Goal: Transaction & Acquisition: Purchase product/service

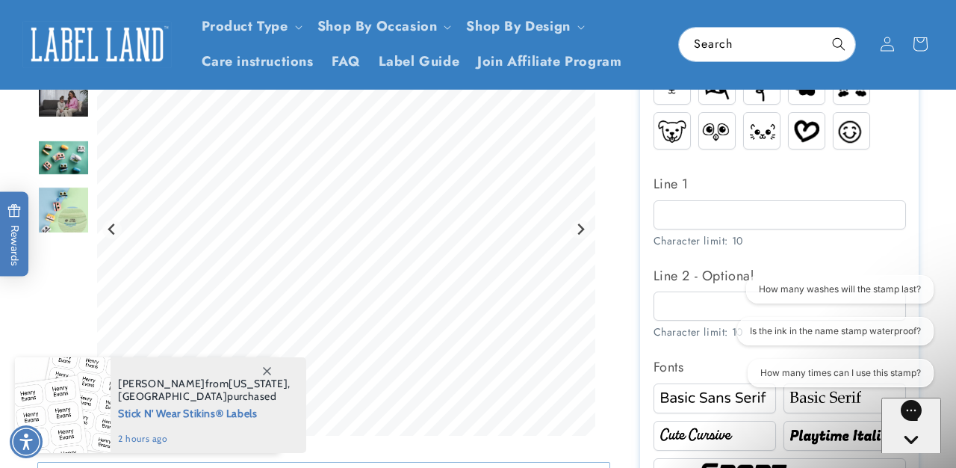
scroll to position [676, 0]
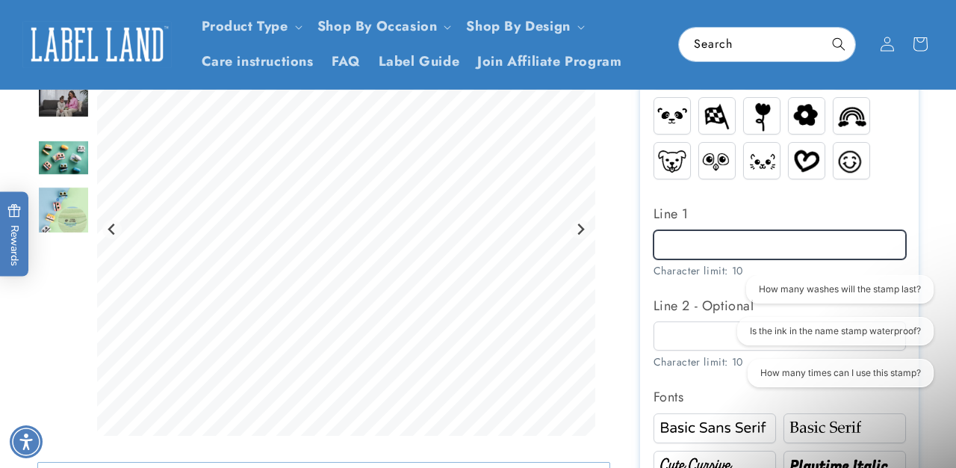
click at [696, 237] on input "Line 1" at bounding box center [780, 244] width 253 height 29
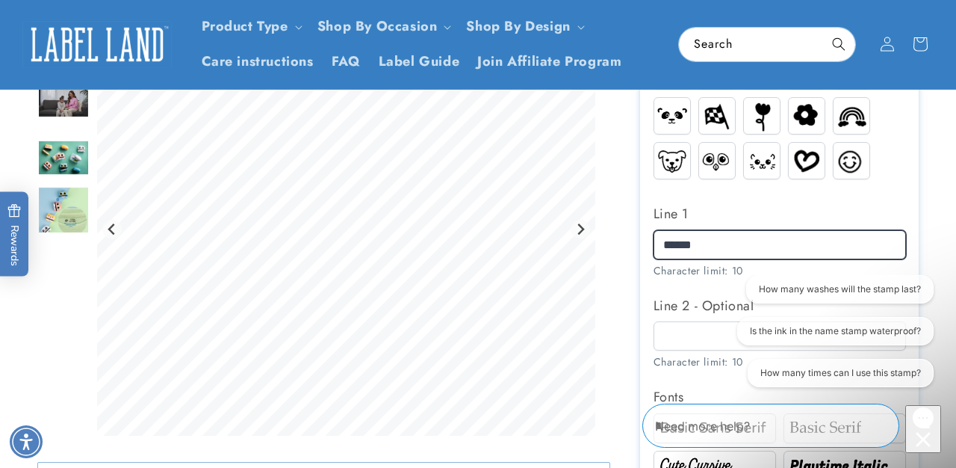
type input "******"
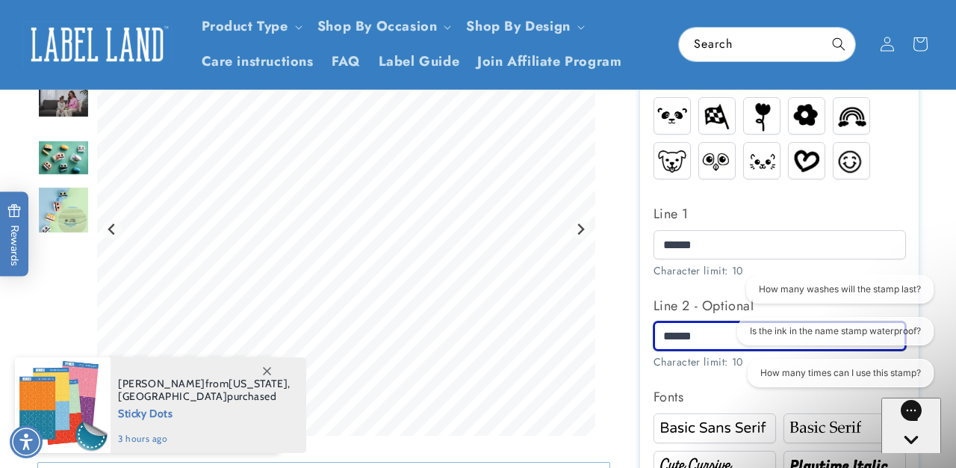
type input "******"
click at [714, 455] on img at bounding box center [715, 464] width 118 height 19
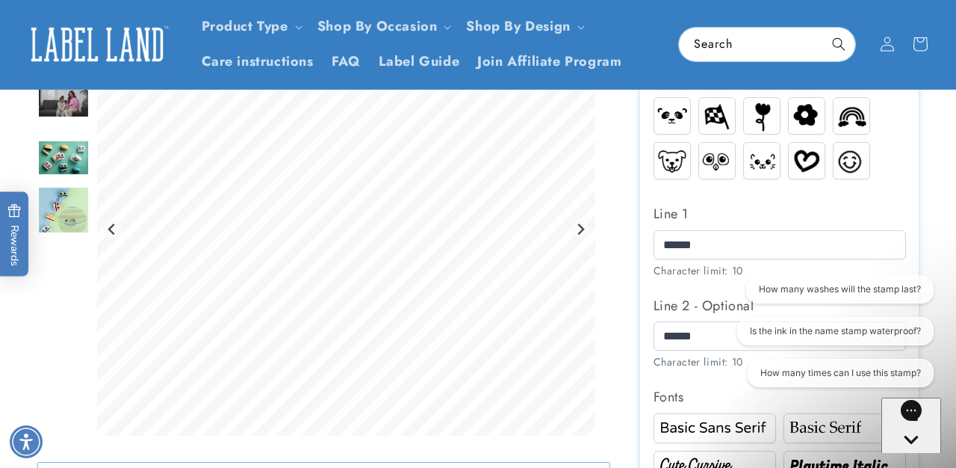
click at [824, 456] on img at bounding box center [845, 464] width 118 height 19
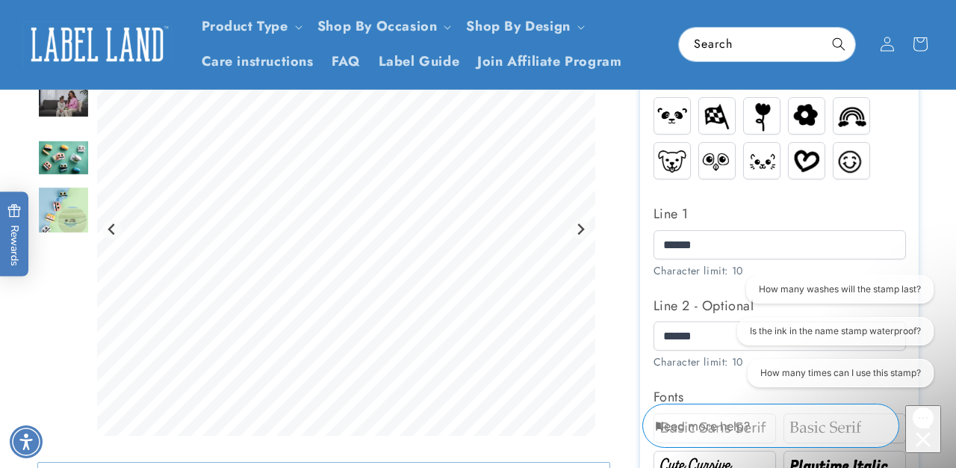
click at [916, 432] on icon "Close conversation starters" at bounding box center [923, 439] width 14 height 14
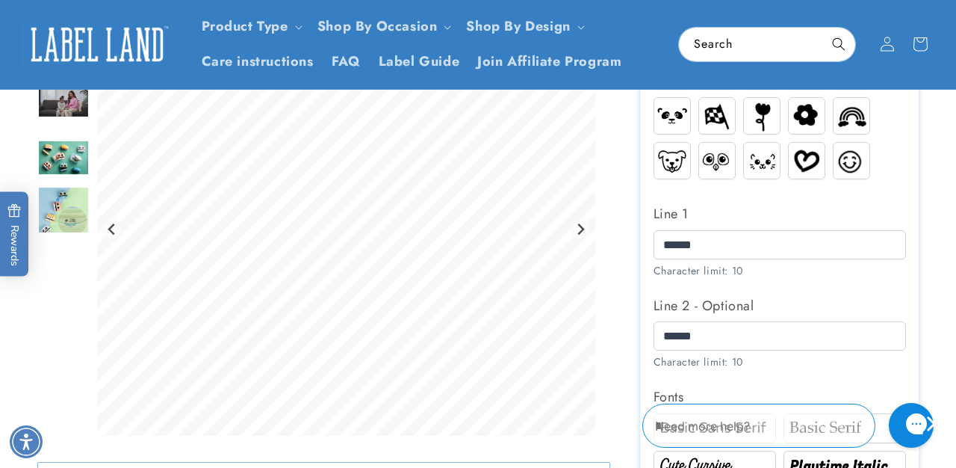
click at [949, 355] on div at bounding box center [478, 251] width 956 height 1560
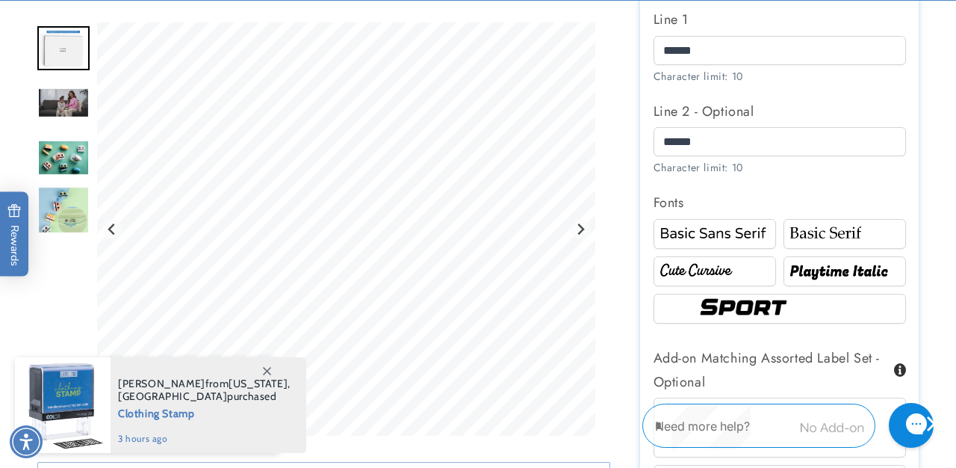
scroll to position [873, 0]
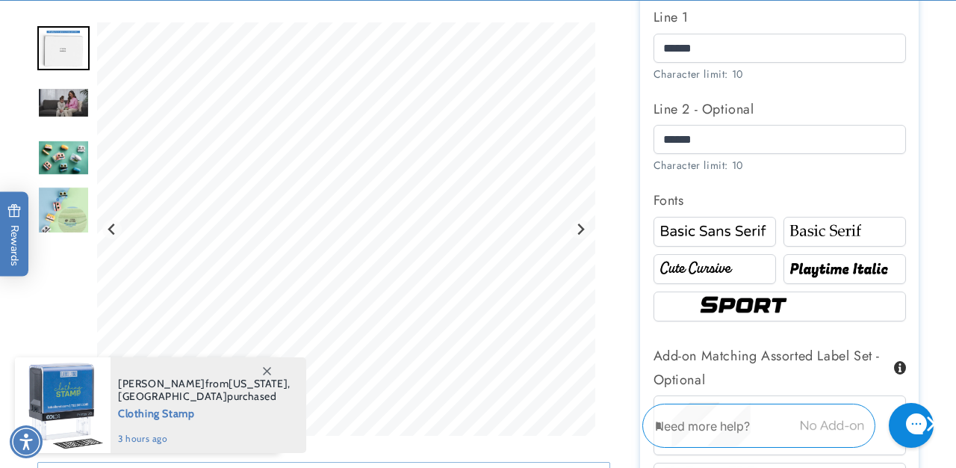
click at [871, 269] on img at bounding box center [845, 268] width 118 height 19
click at [857, 230] on img at bounding box center [845, 230] width 118 height 19
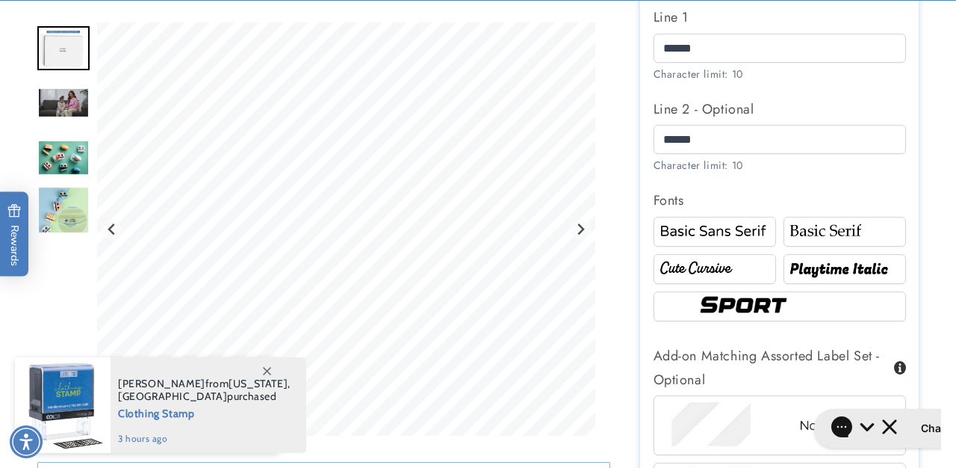
click at [725, 259] on img at bounding box center [715, 268] width 118 height 19
click at [729, 226] on img at bounding box center [715, 230] width 118 height 19
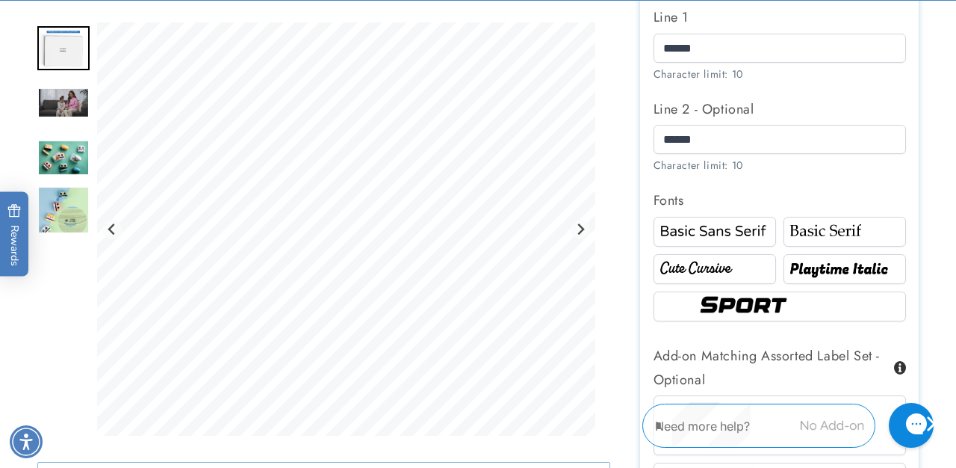
click at [723, 303] on img at bounding box center [780, 306] width 170 height 28
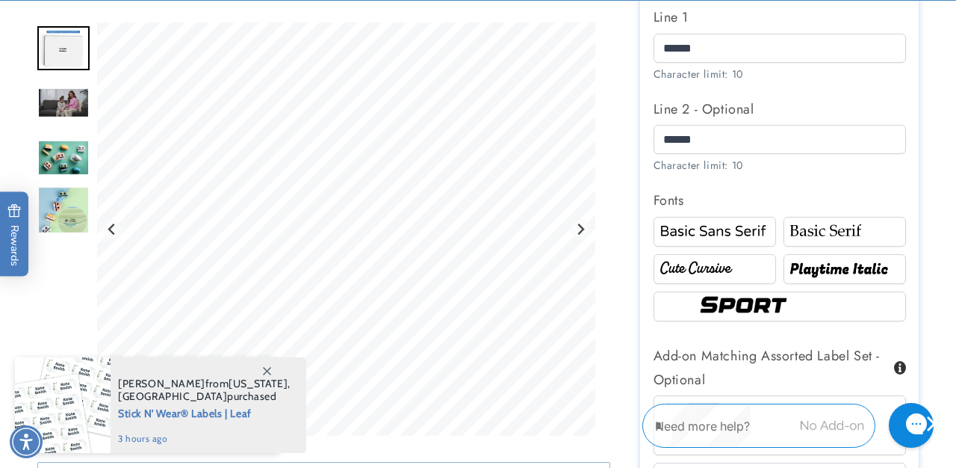
click at [728, 267] on img at bounding box center [715, 268] width 118 height 19
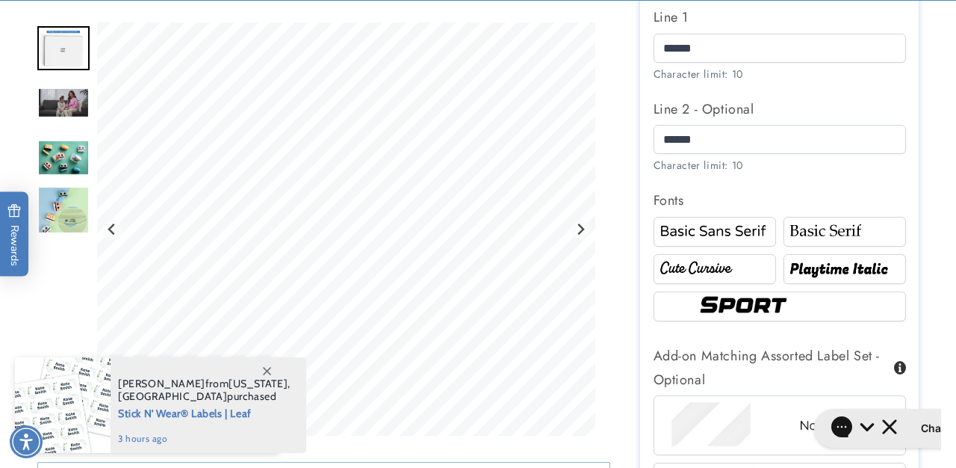
click at [826, 235] on img at bounding box center [845, 230] width 118 height 19
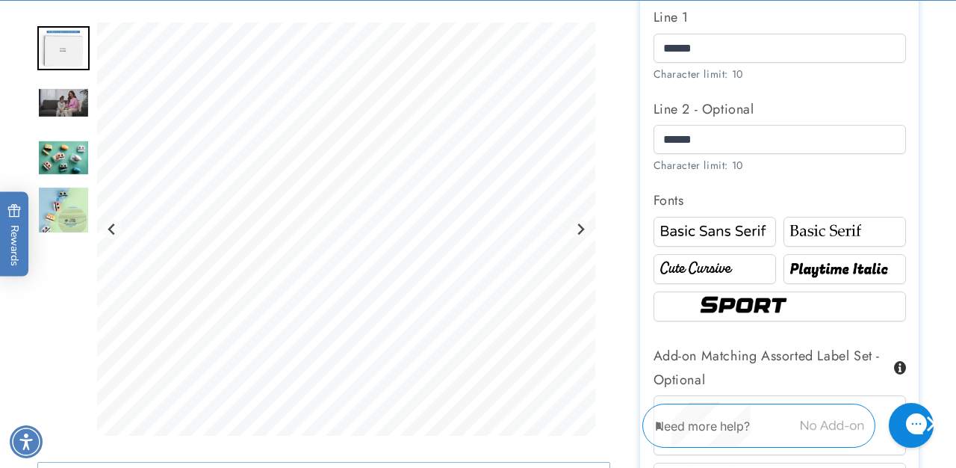
click at [742, 265] on img at bounding box center [715, 268] width 118 height 19
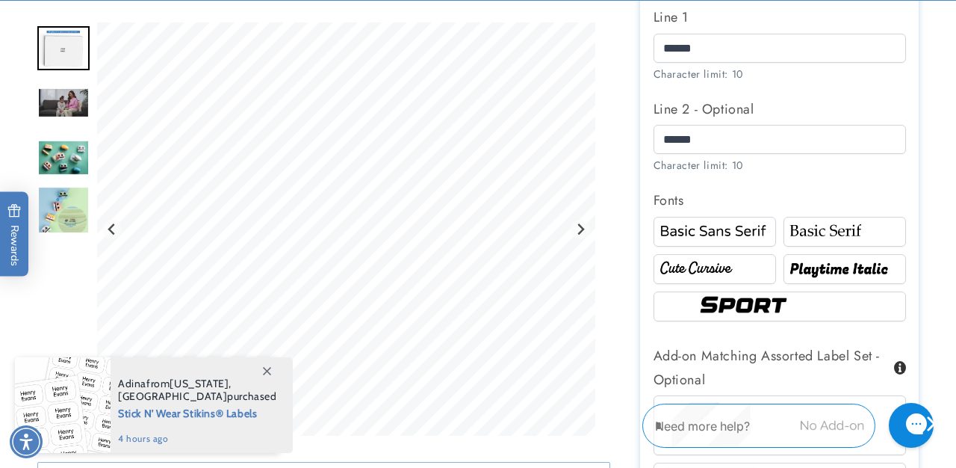
click at [915, 192] on section "Name Stamp Name Stamp 9 Reviews Estimated Delivery: [DATE] - [DATE] The font sh…" at bounding box center [779, 55] width 279 height 1560
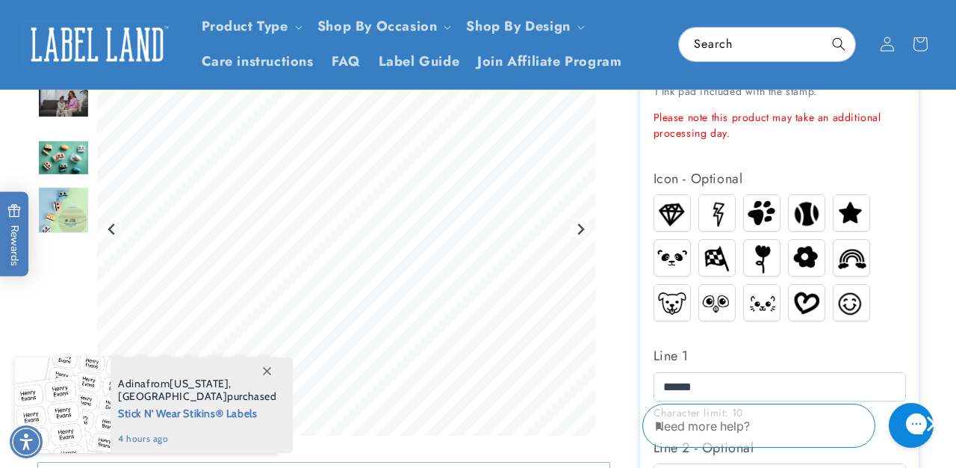
scroll to position [463, 0]
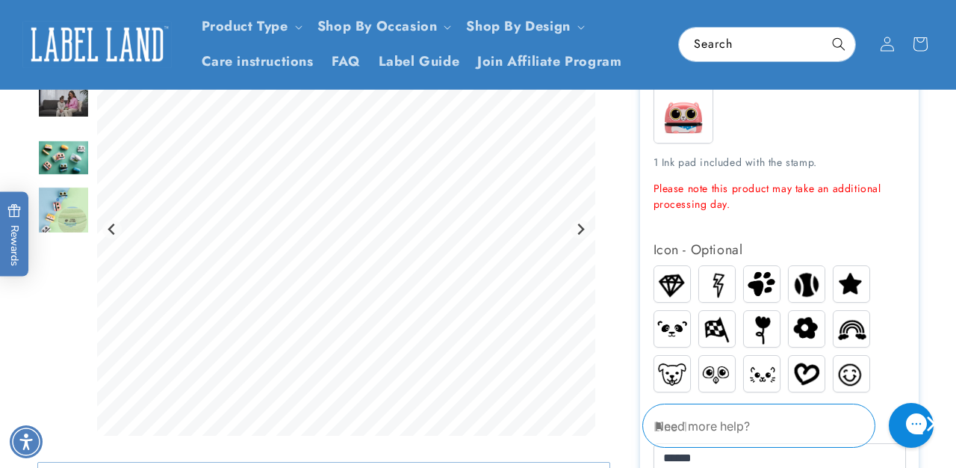
click at [678, 374] on img at bounding box center [673, 373] width 36 height 27
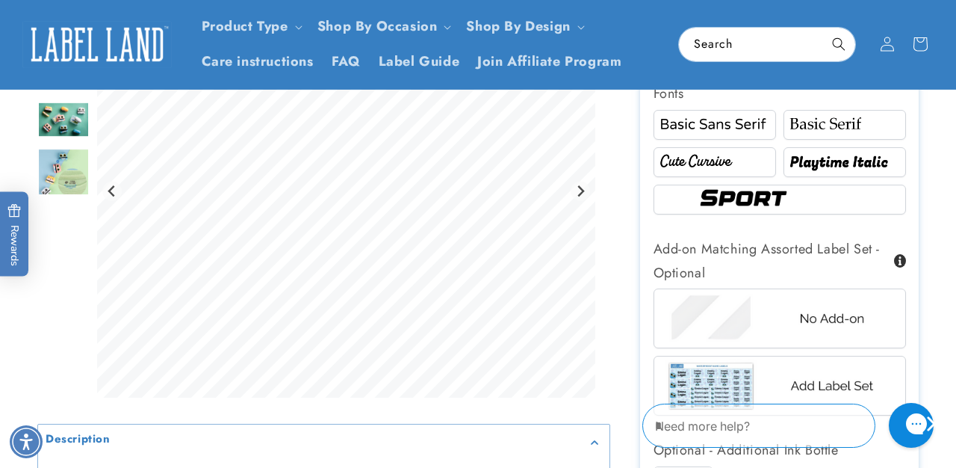
scroll to position [921, 0]
